Goal: Information Seeking & Learning: Understand process/instructions

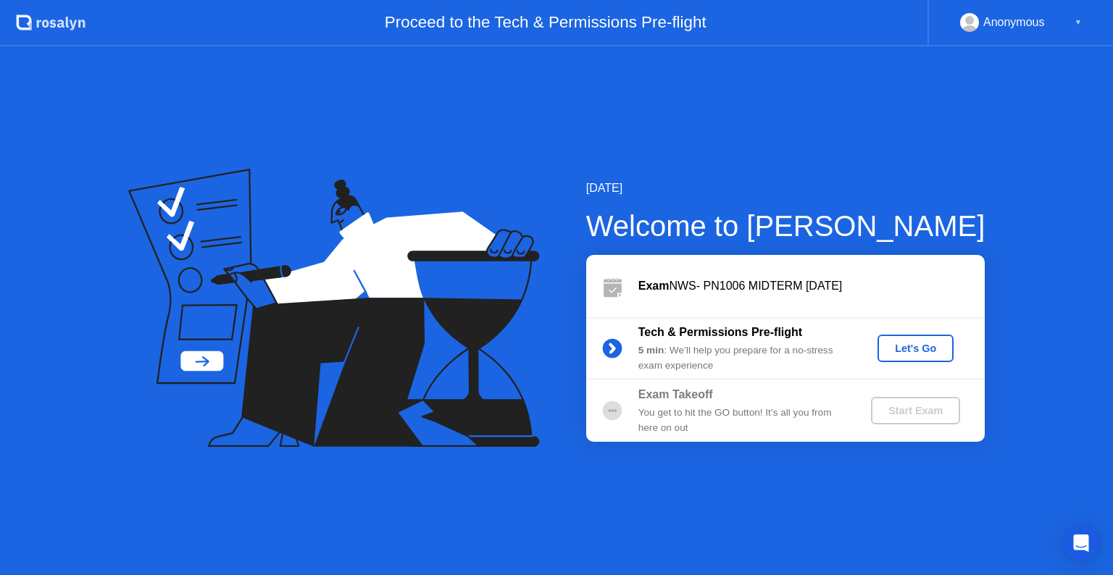
click at [921, 349] on div "Let's Go" at bounding box center [915, 349] width 64 height 12
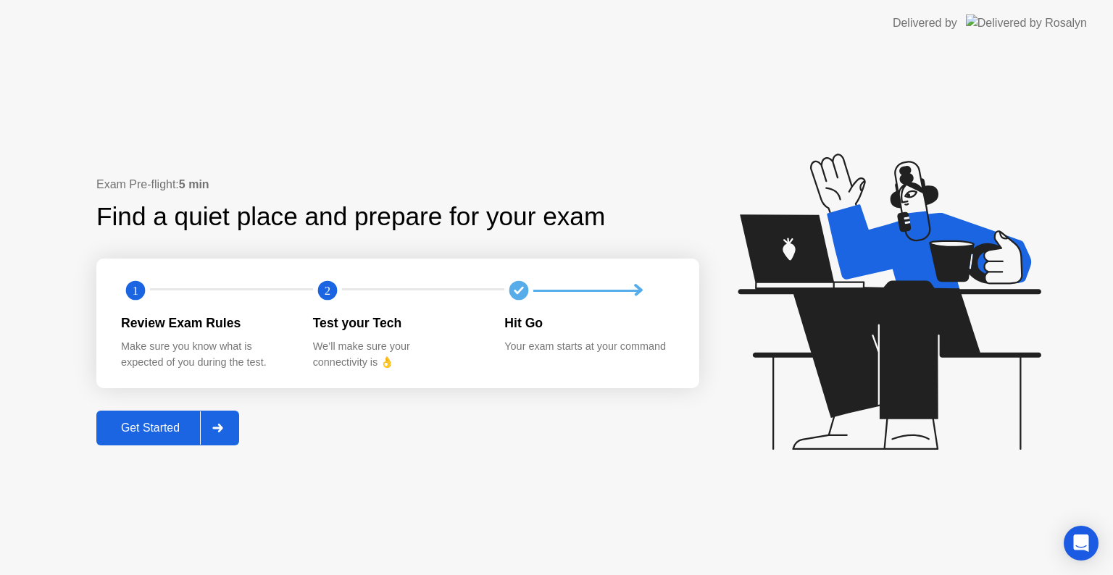
click at [167, 424] on div "Get Started" at bounding box center [150, 428] width 99 height 13
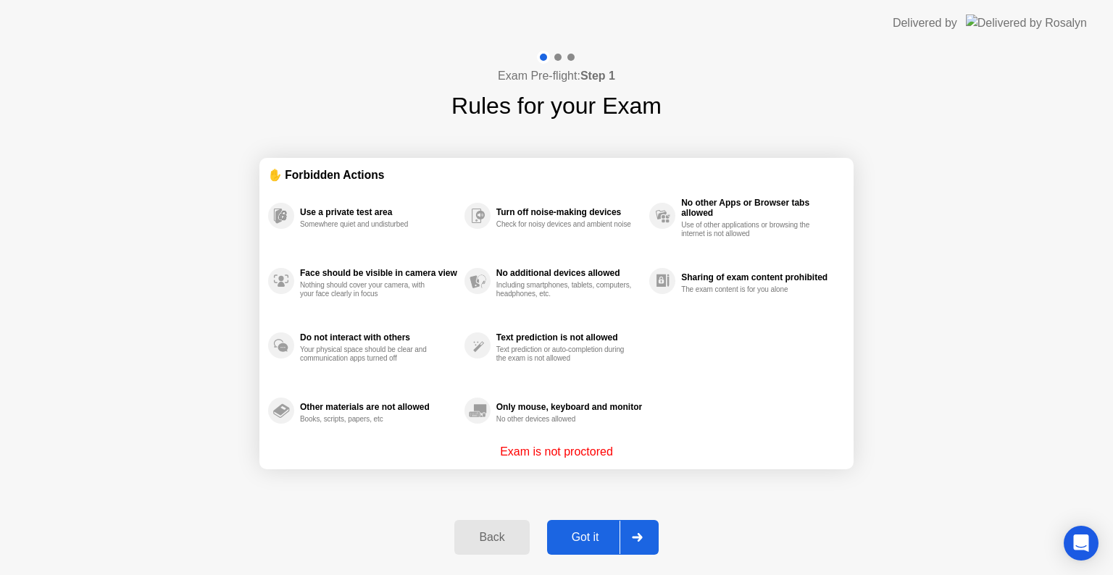
click at [602, 534] on div "Got it" at bounding box center [586, 537] width 68 height 13
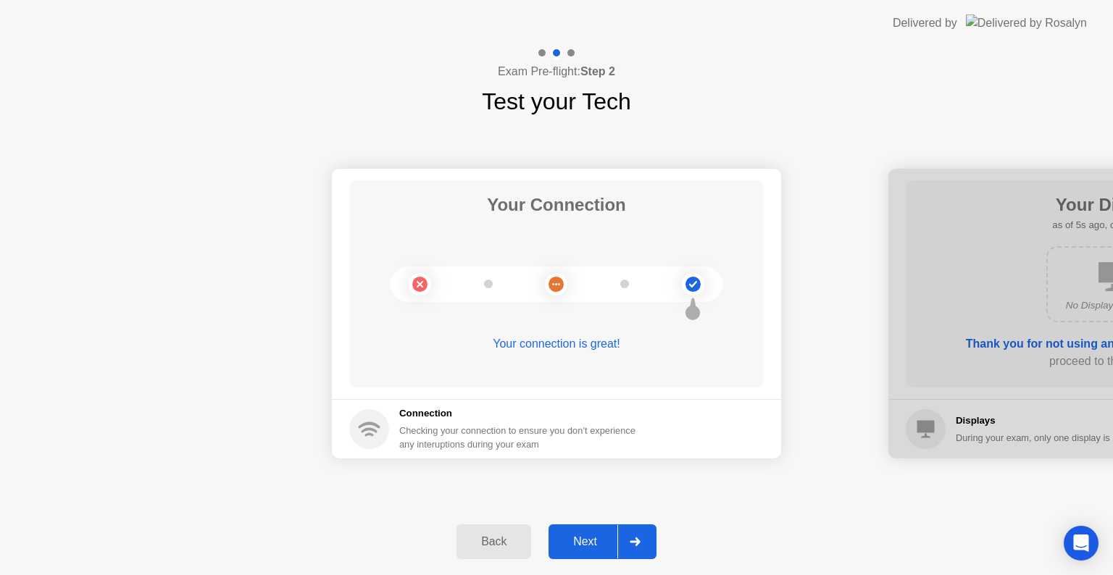
click at [602, 536] on div "Next" at bounding box center [585, 542] width 64 height 13
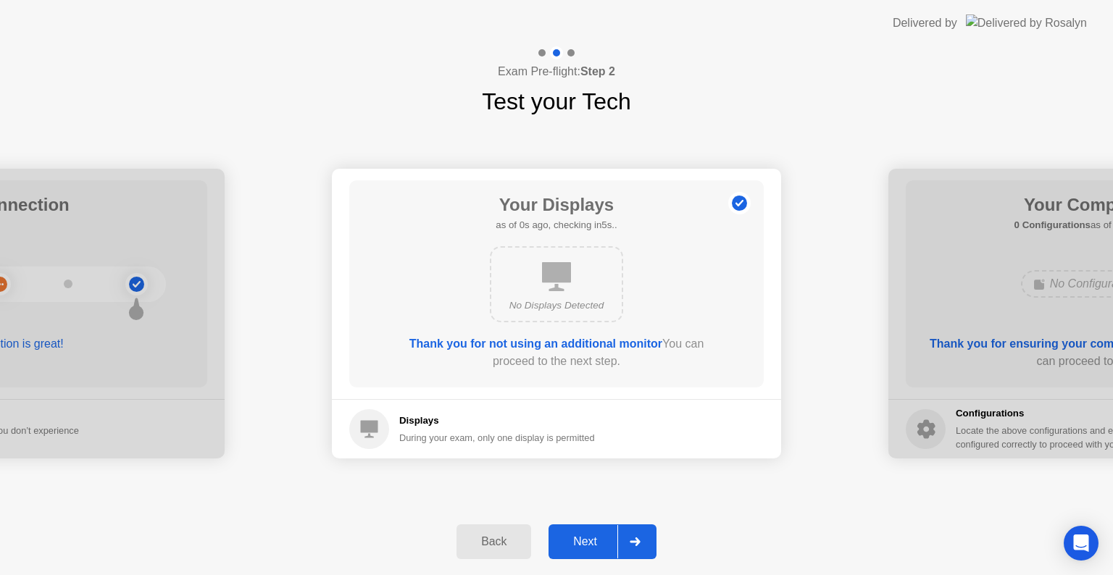
click at [597, 537] on div "Next" at bounding box center [585, 542] width 64 height 13
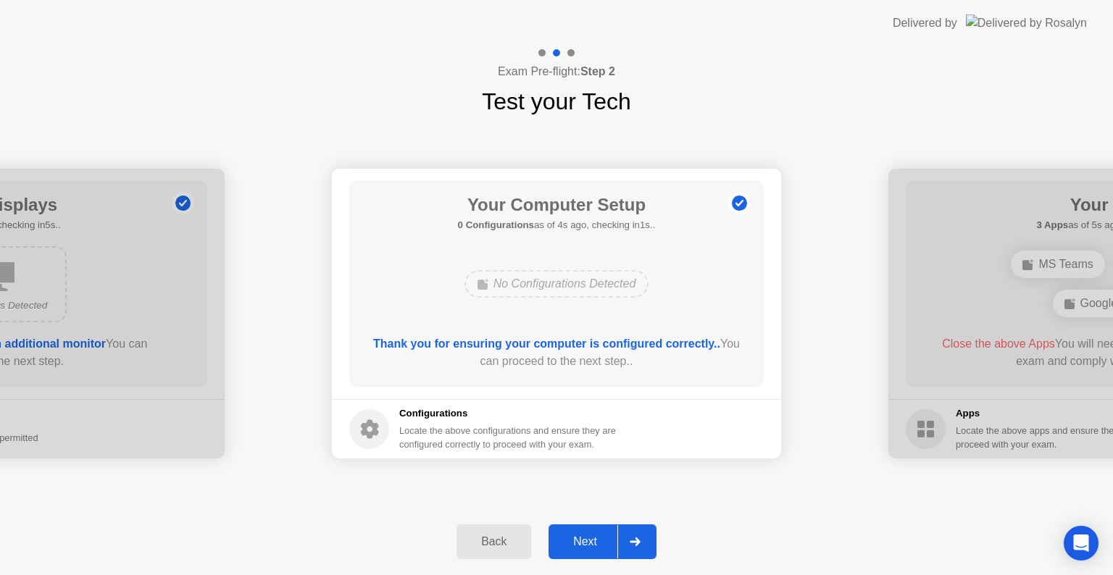
click at [583, 539] on div "Next" at bounding box center [585, 542] width 64 height 13
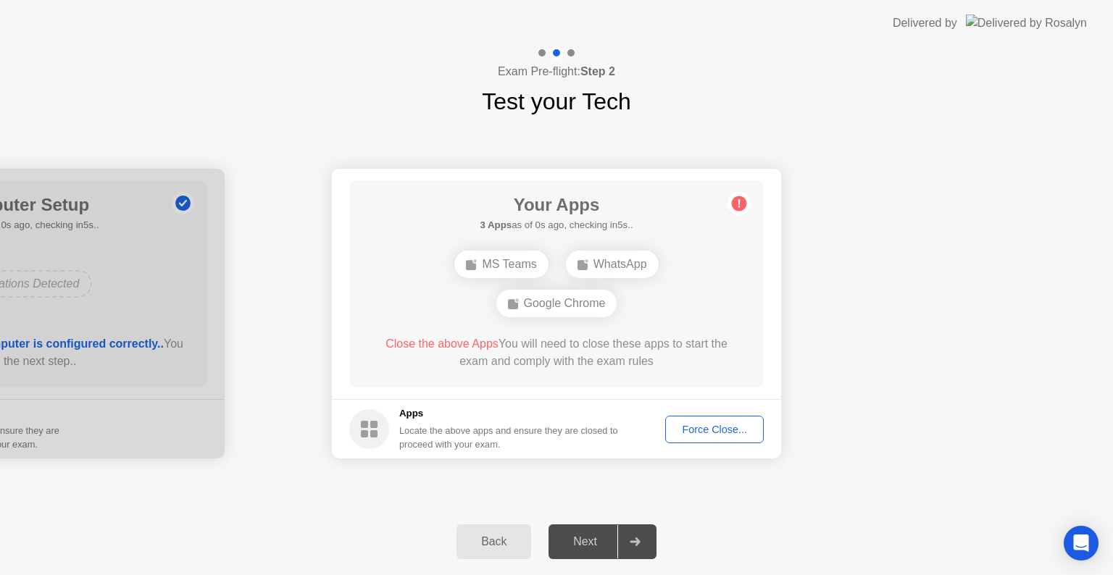
click at [688, 428] on div "Force Close..." at bounding box center [714, 430] width 88 height 12
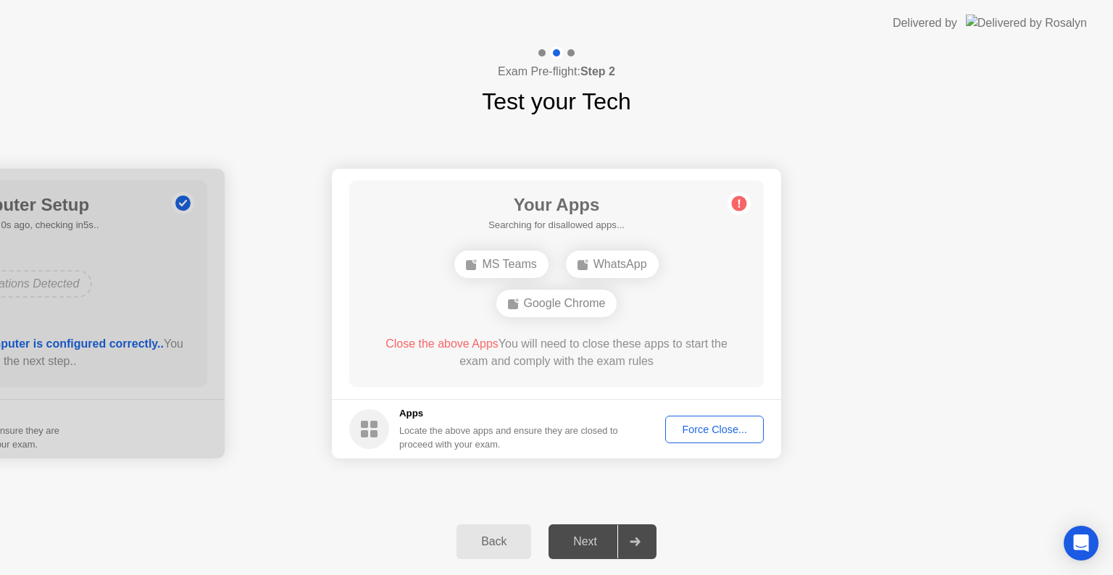
click at [713, 424] on div "Force Close..." at bounding box center [714, 430] width 88 height 12
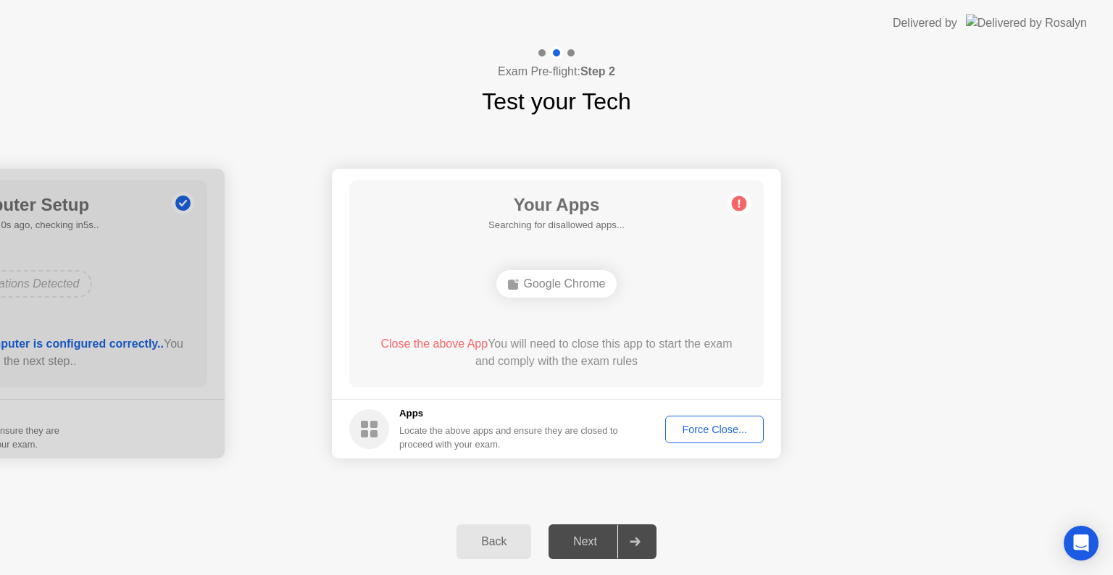
click at [698, 433] on div "Force Close..." at bounding box center [714, 430] width 88 height 12
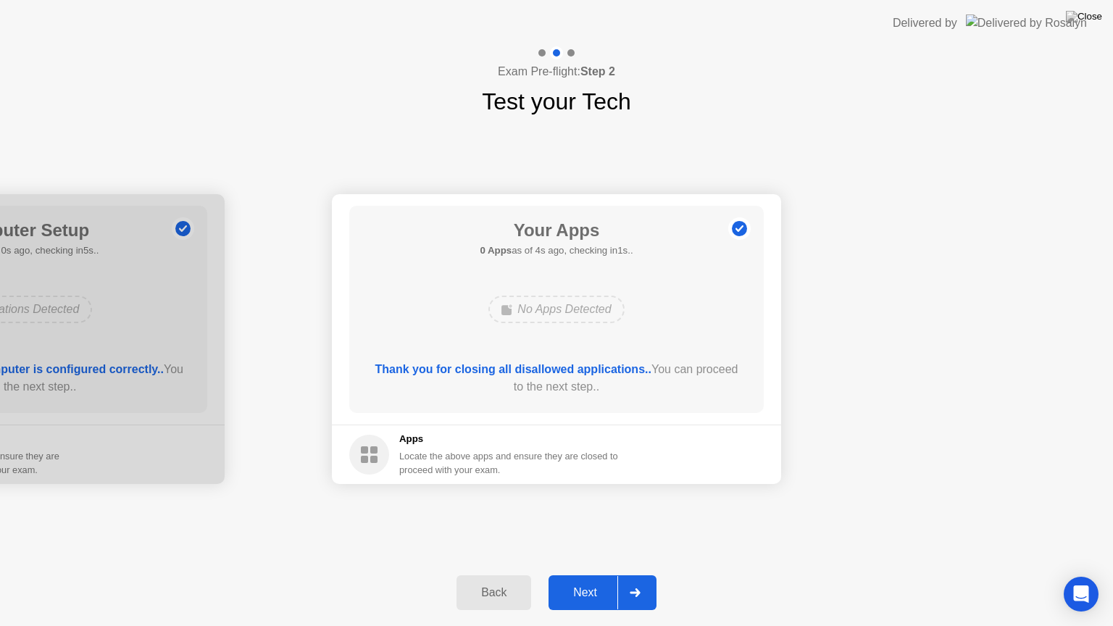
click at [563, 575] on div "Next" at bounding box center [585, 592] width 64 height 13
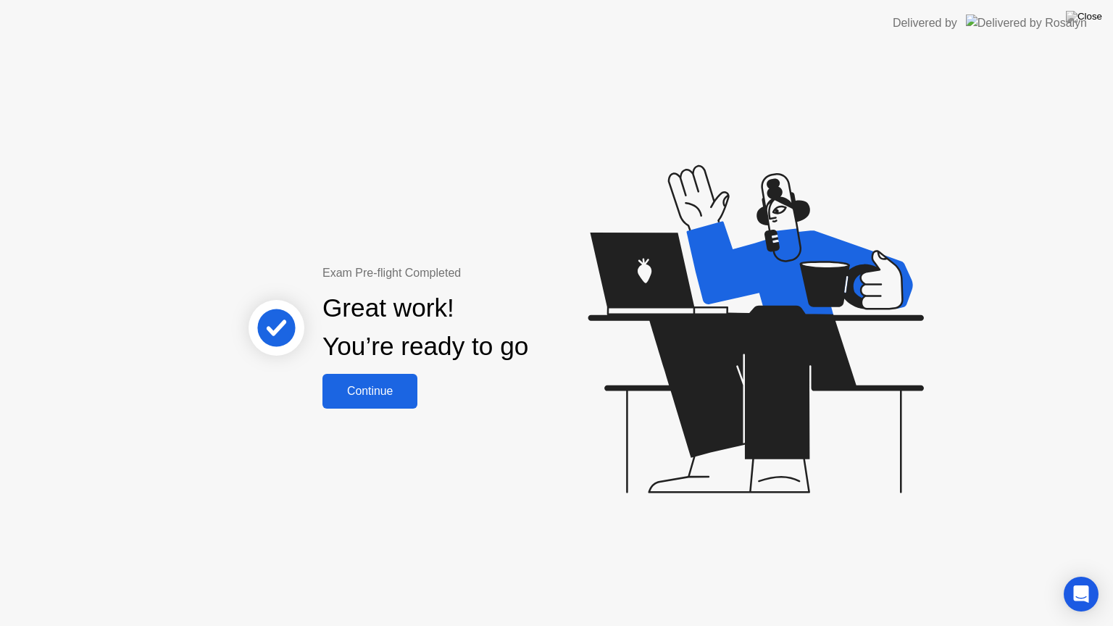
click at [370, 394] on div "Continue" at bounding box center [370, 391] width 86 height 13
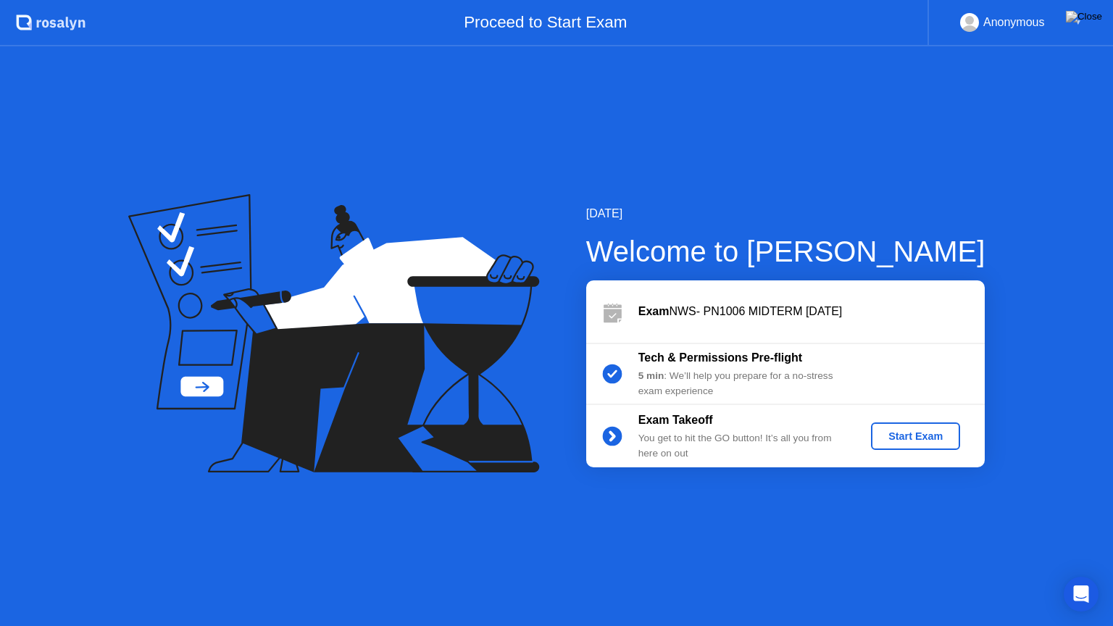
click at [928, 439] on div "Start Exam" at bounding box center [916, 436] width 78 height 12
